Goal: Task Accomplishment & Management: Complete application form

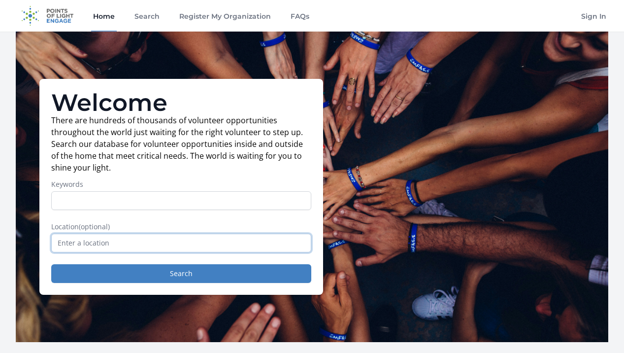
click at [182, 247] on input "text" at bounding box center [181, 243] width 260 height 19
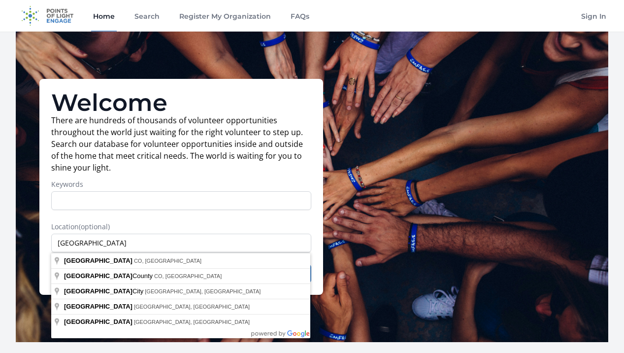
type input "Denver, CO, USA"
drag, startPoint x: 182, startPoint y: 247, endPoint x: 177, endPoint y: 261, distance: 14.0
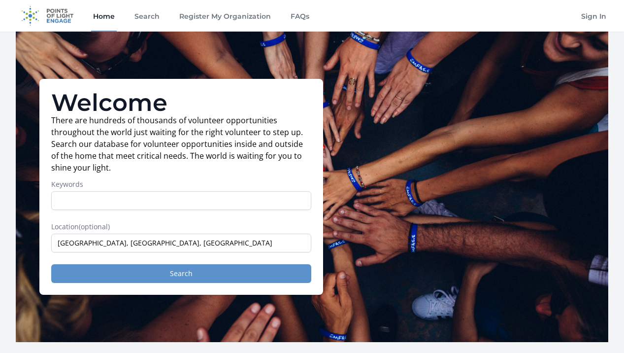
click at [186, 278] on button "Search" at bounding box center [181, 273] width 260 height 19
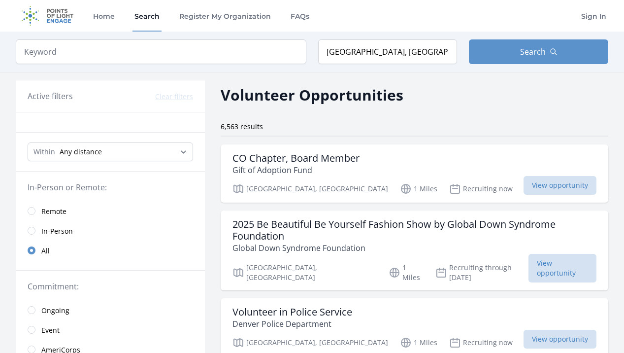
click at [34, 230] on input "radio" at bounding box center [32, 231] width 8 height 8
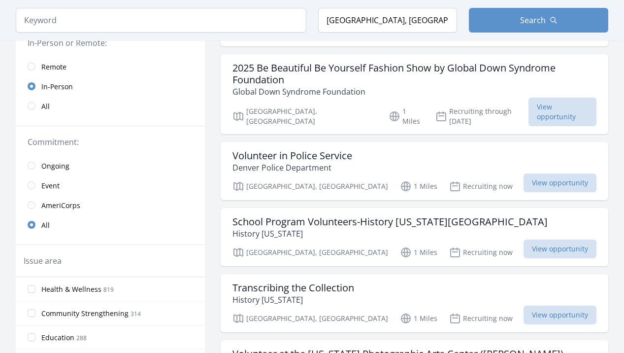
scroll to position [157, 0]
click at [34, 184] on input "radio" at bounding box center [32, 185] width 8 height 8
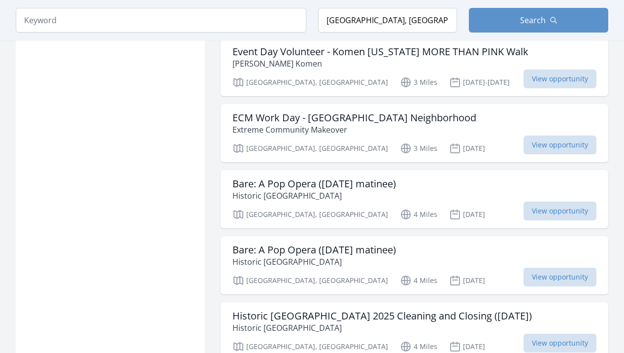
scroll to position [1198, 0]
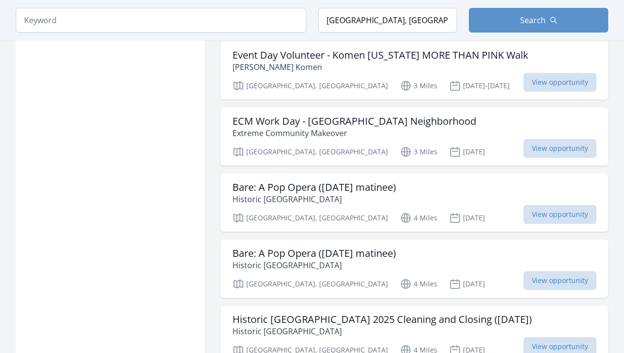
scroll to position [1183, 0]
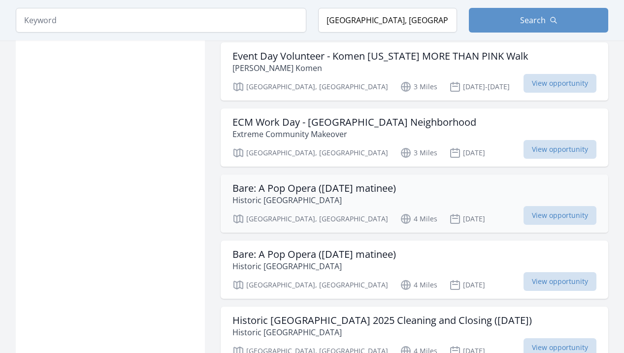
click at [328, 194] on p "Historic Elitch Theatre" at bounding box center [315, 200] width 164 height 12
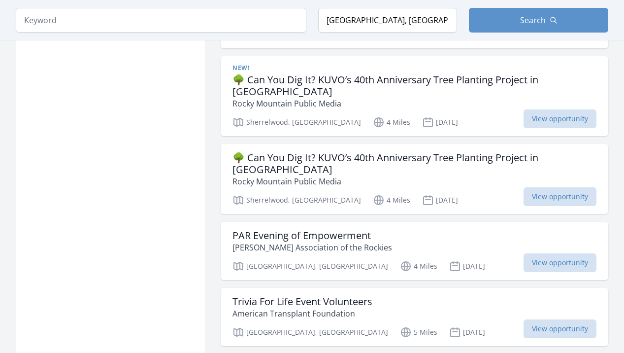
scroll to position [1588, 0]
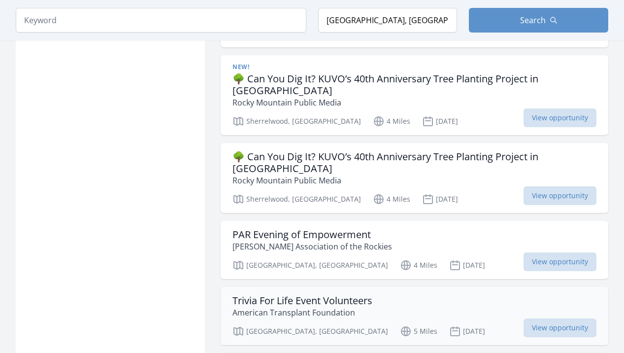
click at [261, 295] on h3 "Trivia For Life Event Volunteers" at bounding box center [303, 301] width 140 height 12
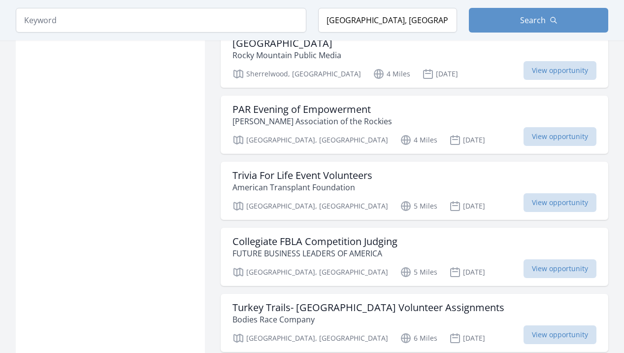
scroll to position [1727, 0]
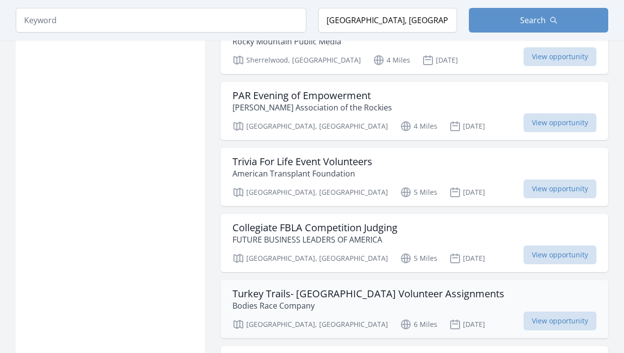
click at [277, 300] on p "Bodies Race Company" at bounding box center [369, 306] width 272 height 12
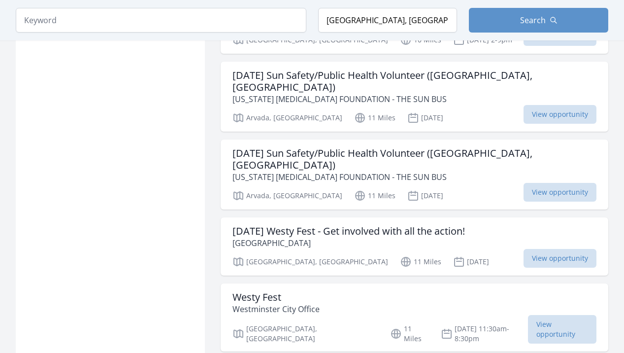
scroll to position [2545, 0]
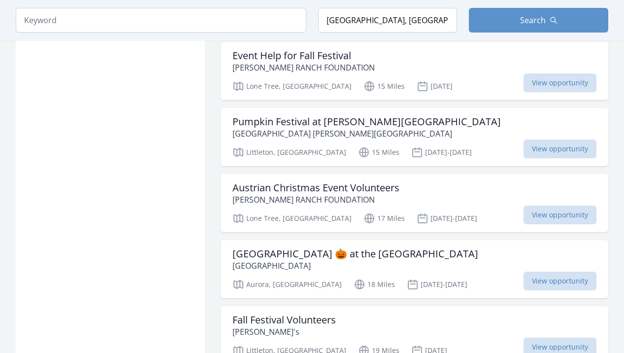
scroll to position [3639, 0]
click at [252, 260] on p "Arapahoe County" at bounding box center [356, 266] width 246 height 12
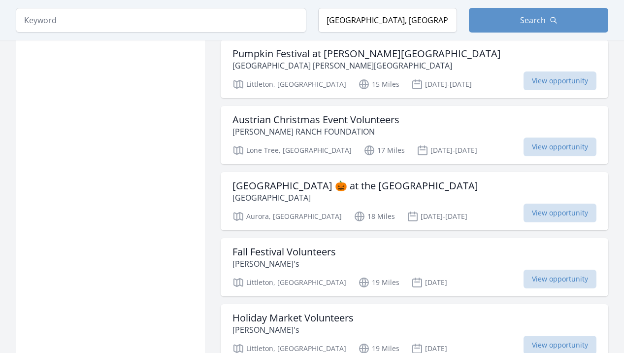
scroll to position [3712, 0]
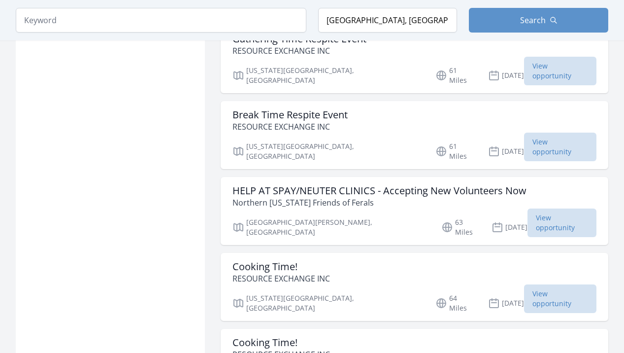
scroll to position [4950, 0]
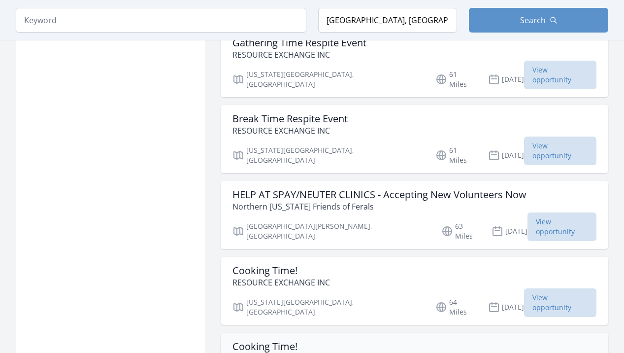
click at [252, 341] on h3 "Cooking Time!" at bounding box center [282, 347] width 98 height 12
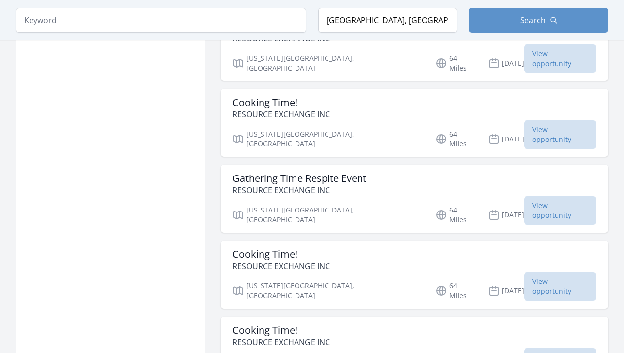
scroll to position [5206, 0]
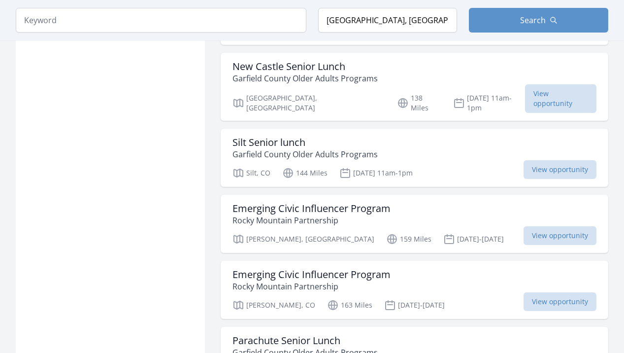
scroll to position [6560, 0]
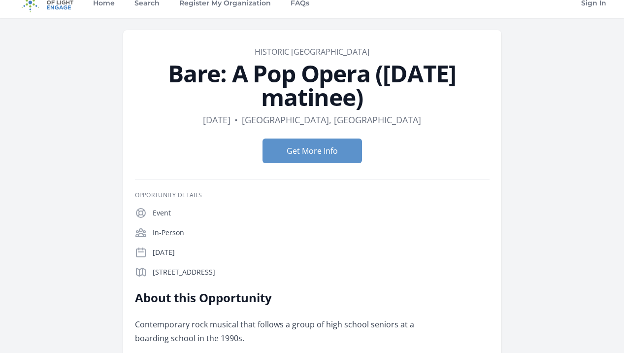
scroll to position [6, 0]
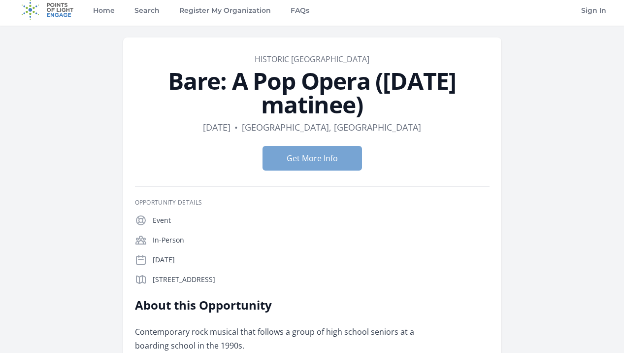
click at [292, 157] on button "Get More Info" at bounding box center [313, 158] width 100 height 25
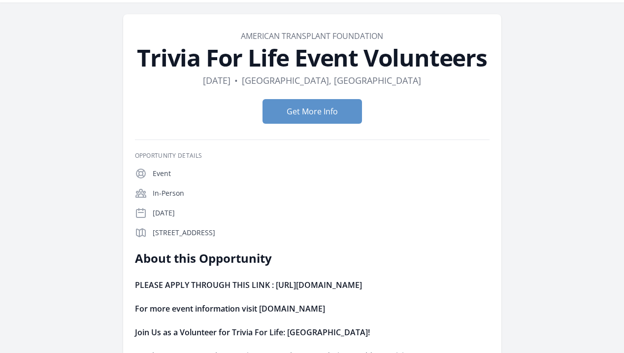
scroll to position [28, 0]
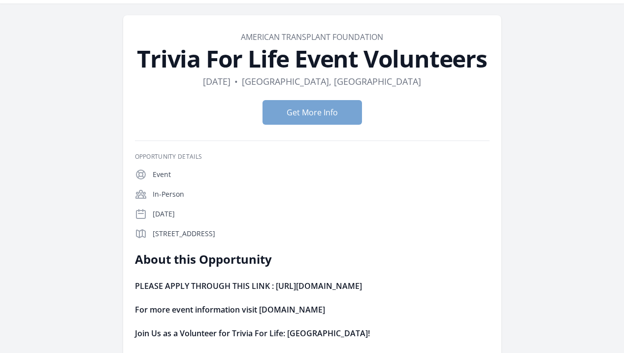
click at [306, 110] on button "Get More Info" at bounding box center [313, 112] width 100 height 25
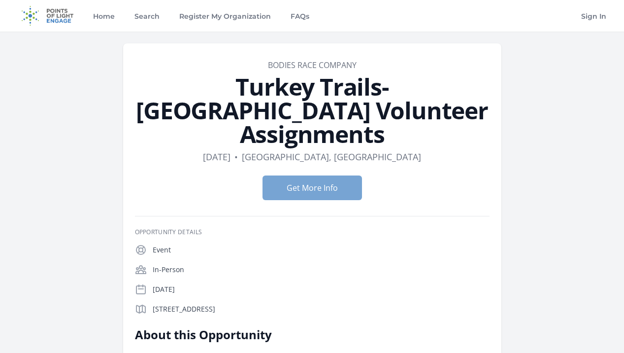
click at [301, 175] on button "Get More Info" at bounding box center [313, 187] width 100 height 25
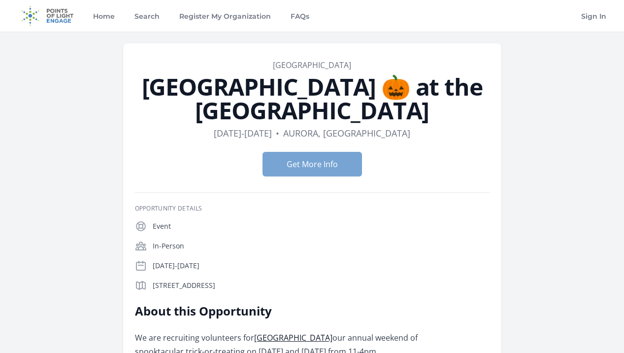
click at [305, 165] on button "Get More Info" at bounding box center [313, 164] width 100 height 25
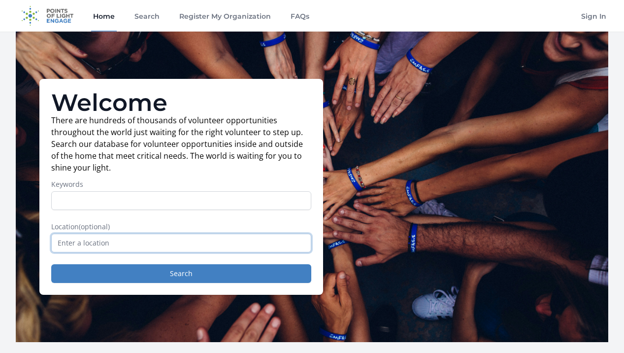
click at [189, 242] on input "text" at bounding box center [181, 243] width 260 height 19
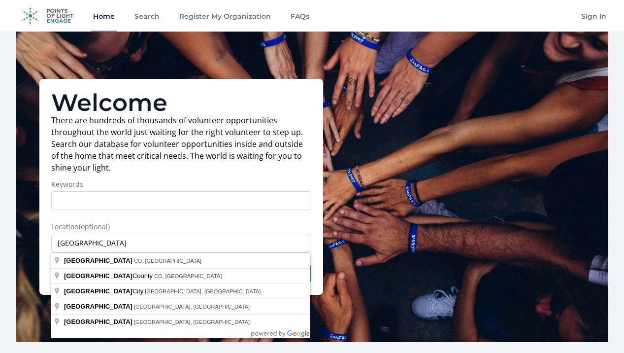
type input "Denver, CO, USA"
drag, startPoint x: 189, startPoint y: 243, endPoint x: 165, endPoint y: 260, distance: 29.0
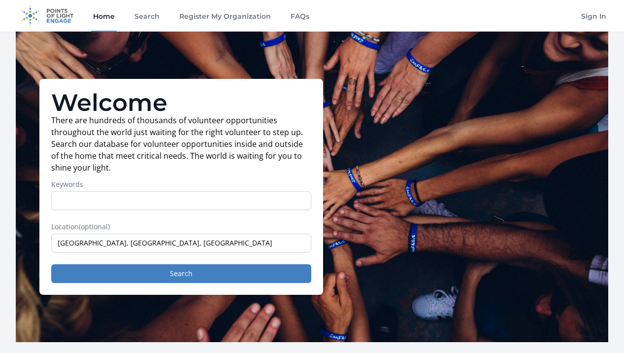
click at [172, 284] on div "Welcome There are hundreds of thousands of volunteer opportunities throughout t…" at bounding box center [181, 187] width 284 height 216
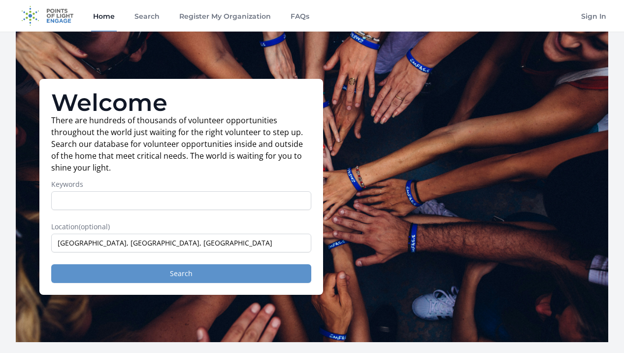
click at [167, 273] on button "Search" at bounding box center [181, 273] width 260 height 19
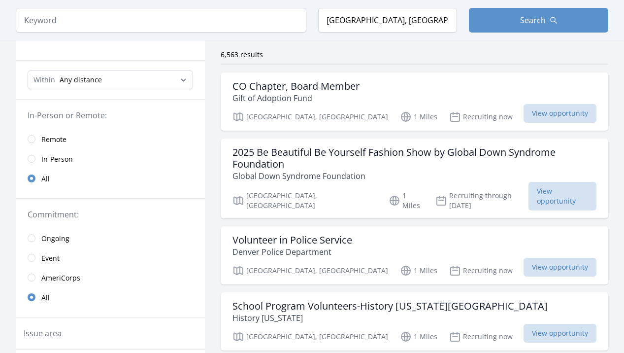
scroll to position [94, 0]
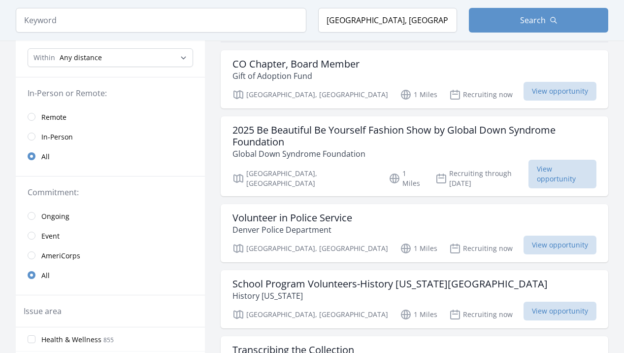
click at [33, 136] on input "radio" at bounding box center [32, 137] width 8 height 8
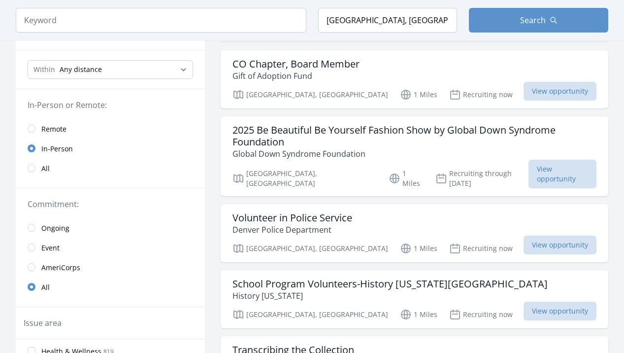
click at [31, 247] on input "radio" at bounding box center [32, 247] width 8 height 8
click at [32, 249] on input "radio" at bounding box center [32, 247] width 8 height 8
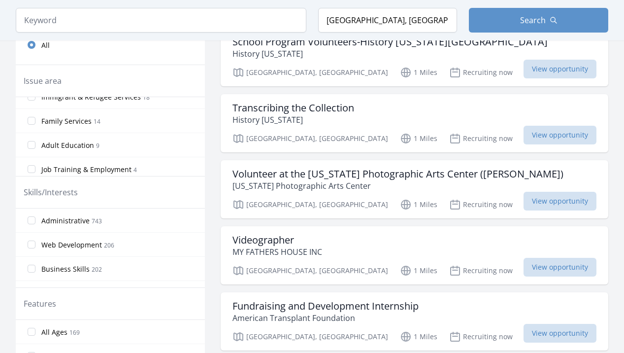
scroll to position [358, 0]
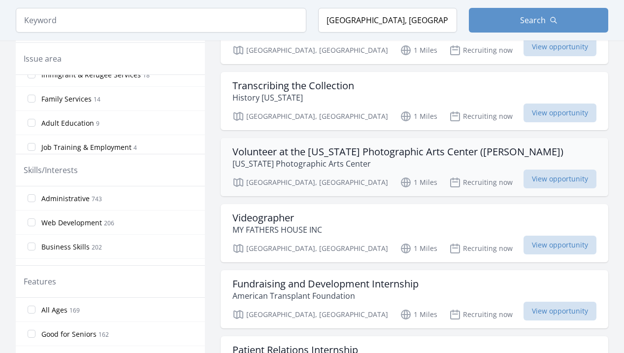
click at [270, 146] on h3 "Volunteer at the Colorado Photographic Arts Center (CPAC)" at bounding box center [398, 152] width 331 height 12
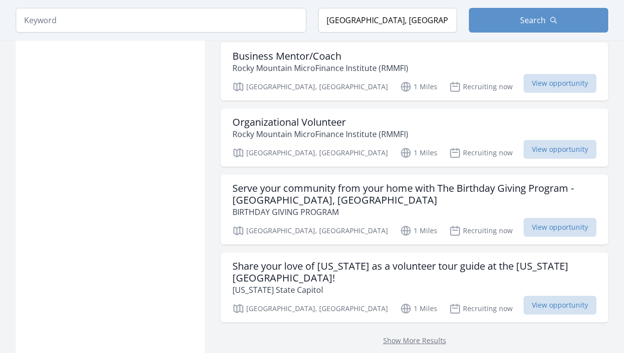
scroll to position [1249, 0]
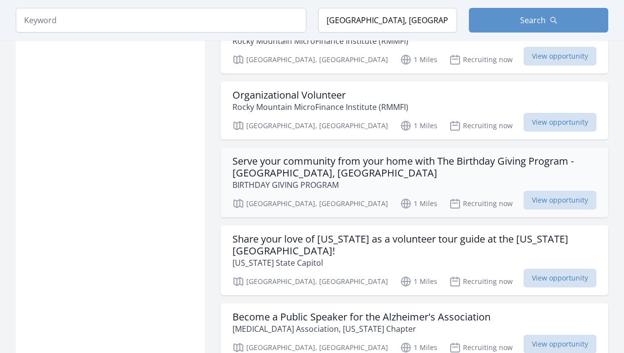
click at [339, 155] on h3 "Serve your community from your home with The Birthday Giving Program - Denver, …" at bounding box center [415, 167] width 364 height 24
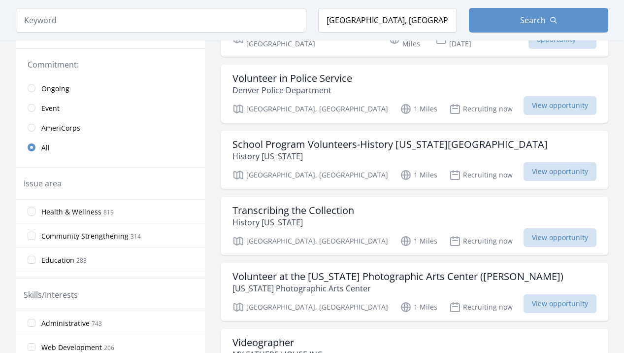
scroll to position [233, 0]
click at [32, 107] on input "radio" at bounding box center [32, 108] width 8 height 8
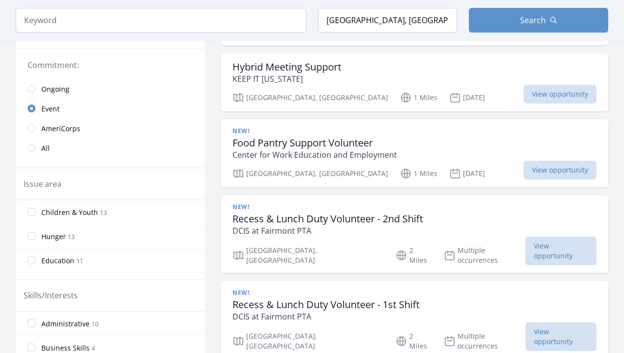
click at [30, 112] on input "radio" at bounding box center [32, 108] width 8 height 8
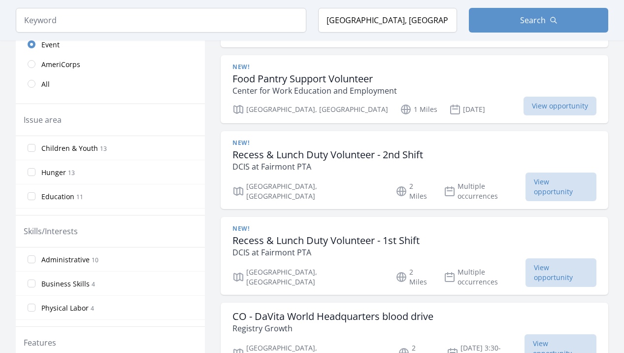
scroll to position [311, 0]
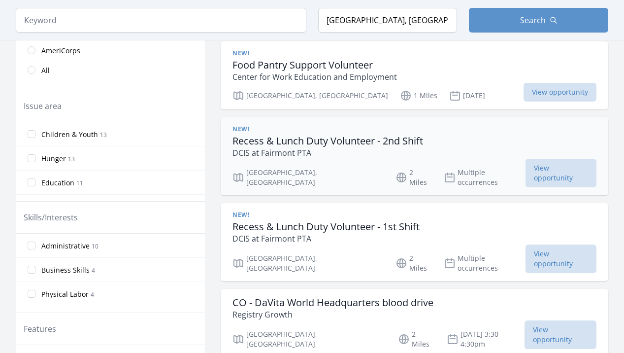
click at [255, 144] on h3 "Recess & Lunch Duty Volunteer - 2nd Shift" at bounding box center [328, 141] width 191 height 12
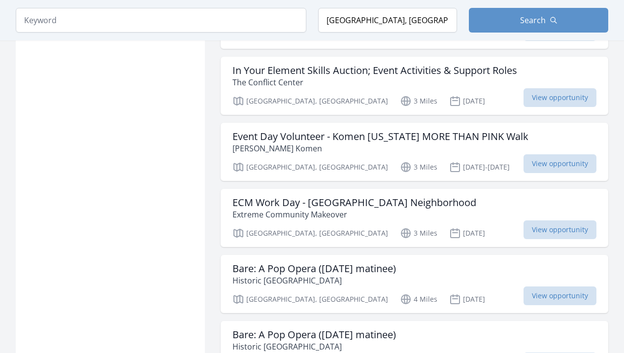
scroll to position [1118, 0]
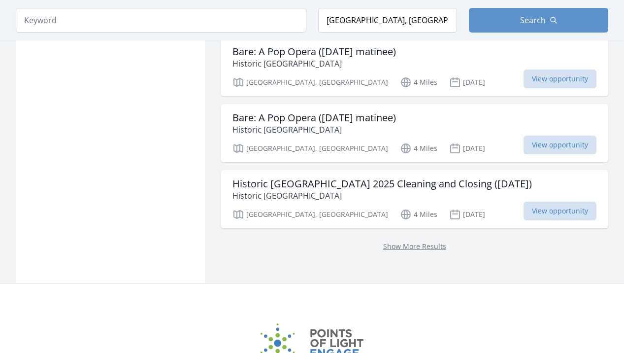
scroll to position [1321, 0]
click at [383, 240] on link "Show More Results" at bounding box center [414, 244] width 63 height 9
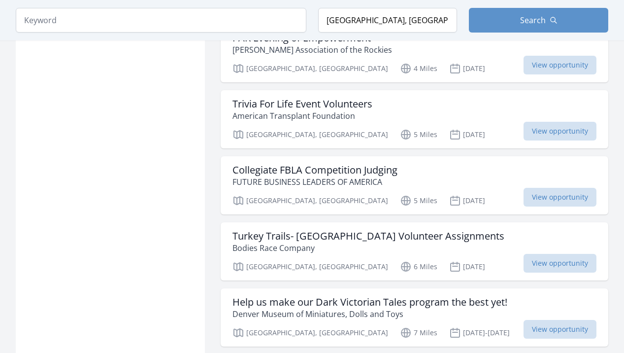
scroll to position [1790, 0]
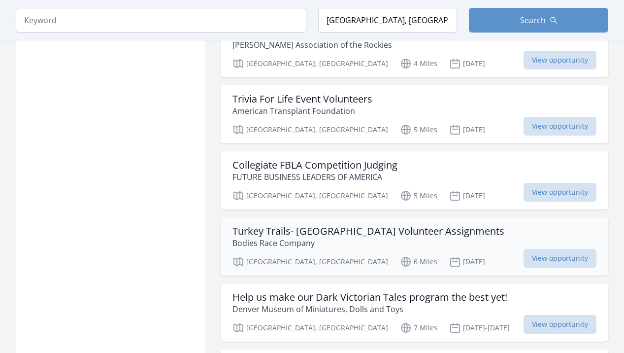
click at [271, 237] on p "Bodies Race Company" at bounding box center [369, 243] width 272 height 12
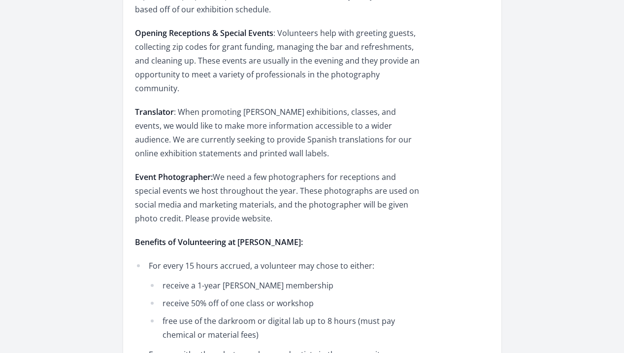
scroll to position [524, 0]
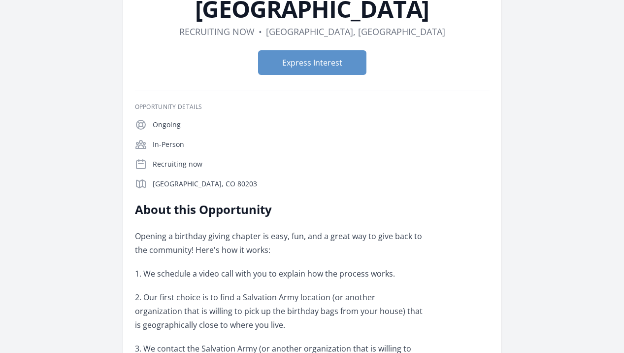
scroll to position [185, 0]
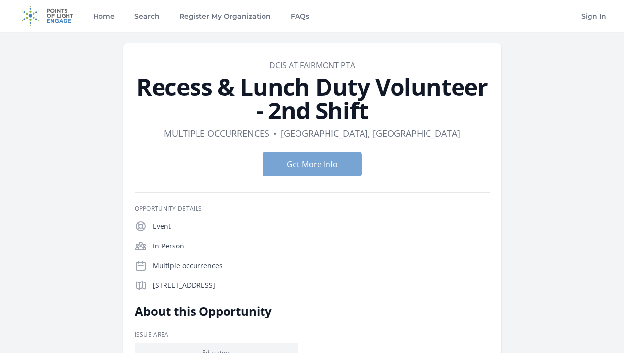
click at [293, 163] on button "Get More Info" at bounding box center [313, 164] width 100 height 25
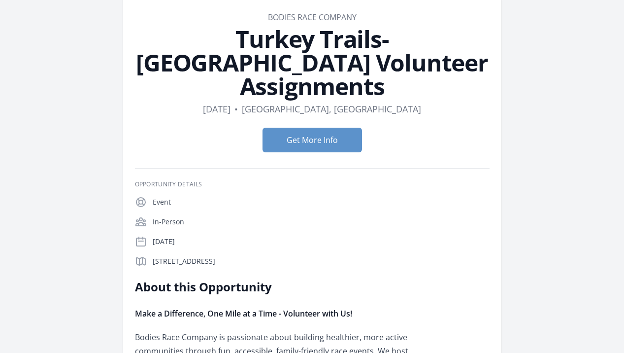
scroll to position [53, 0]
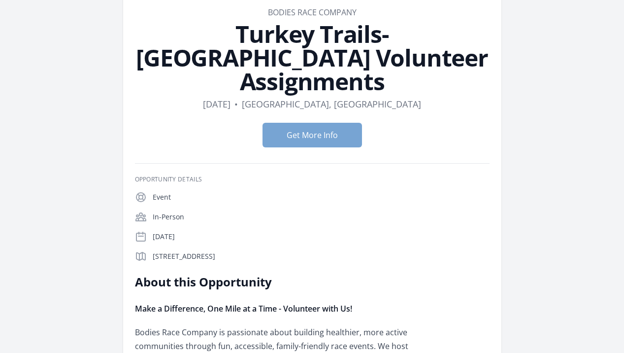
click at [281, 123] on button "Get More Info" at bounding box center [313, 135] width 100 height 25
